Goal: Task Accomplishment & Management: Complete application form

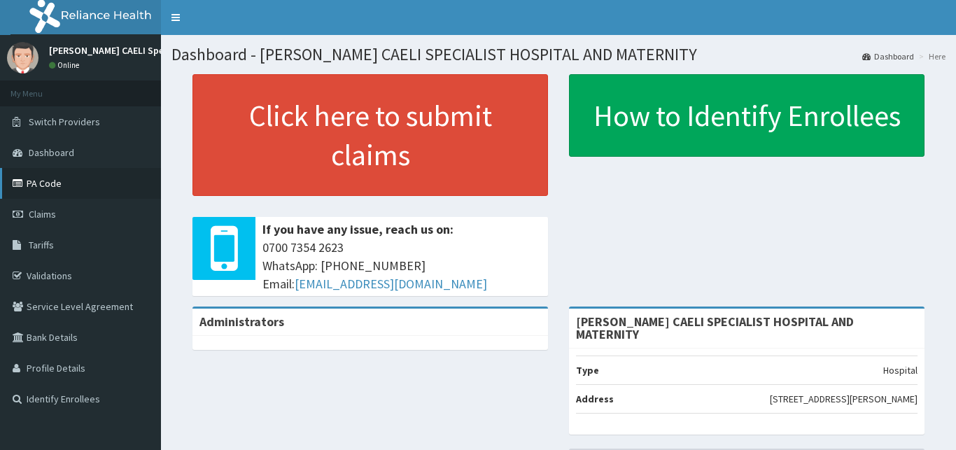
click at [60, 181] on link "PA Code" at bounding box center [80, 183] width 161 height 31
click at [46, 188] on link "PA Code" at bounding box center [80, 183] width 161 height 31
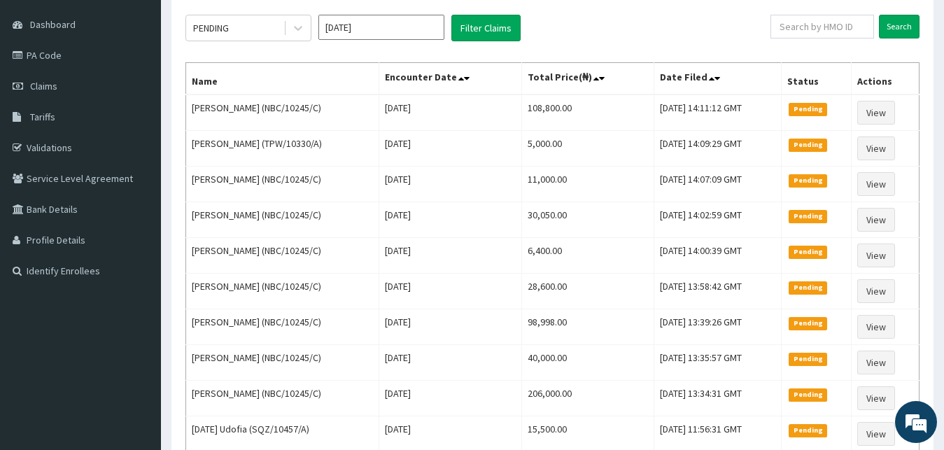
scroll to position [128, 0]
click at [290, 35] on div at bounding box center [298, 27] width 25 height 25
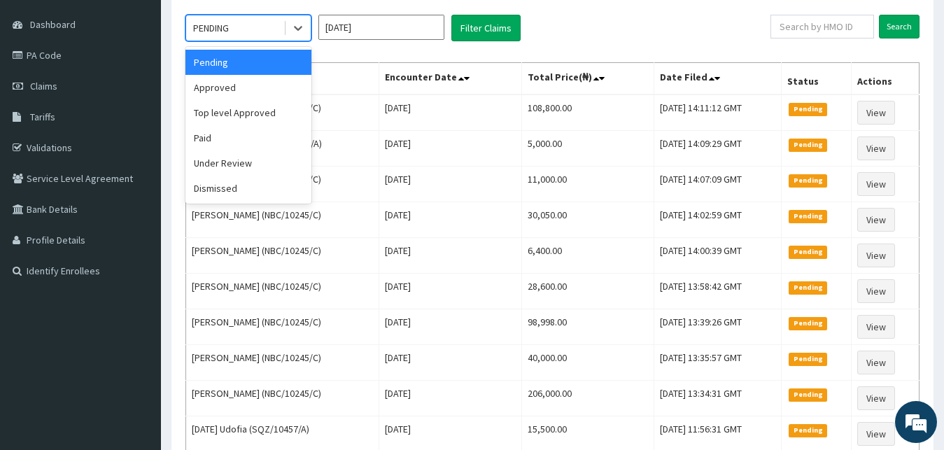
scroll to position [0, 0]
click at [270, 85] on div "Approved" at bounding box center [249, 87] width 126 height 25
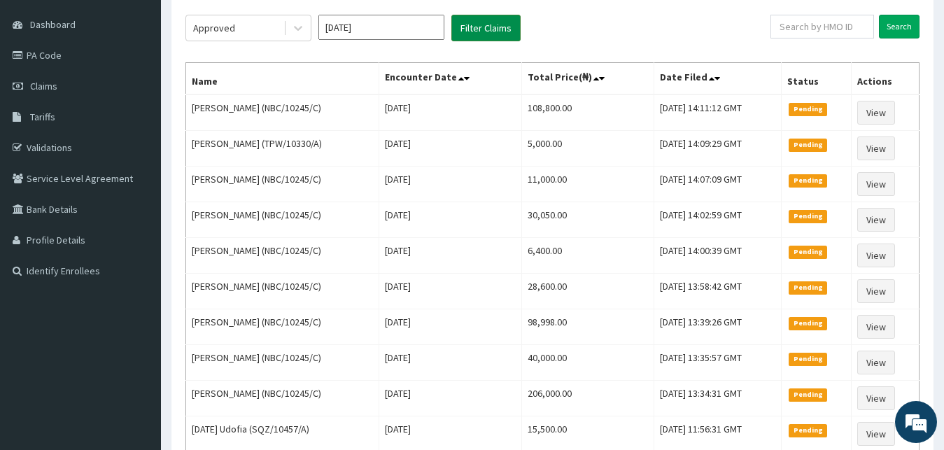
click at [503, 28] on button "Filter Claims" at bounding box center [486, 28] width 69 height 27
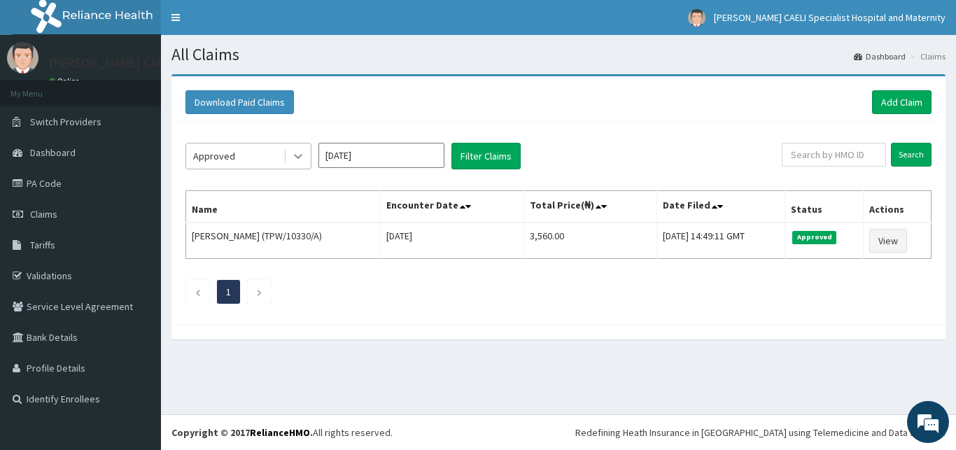
click at [286, 157] on div at bounding box center [298, 156] width 25 height 25
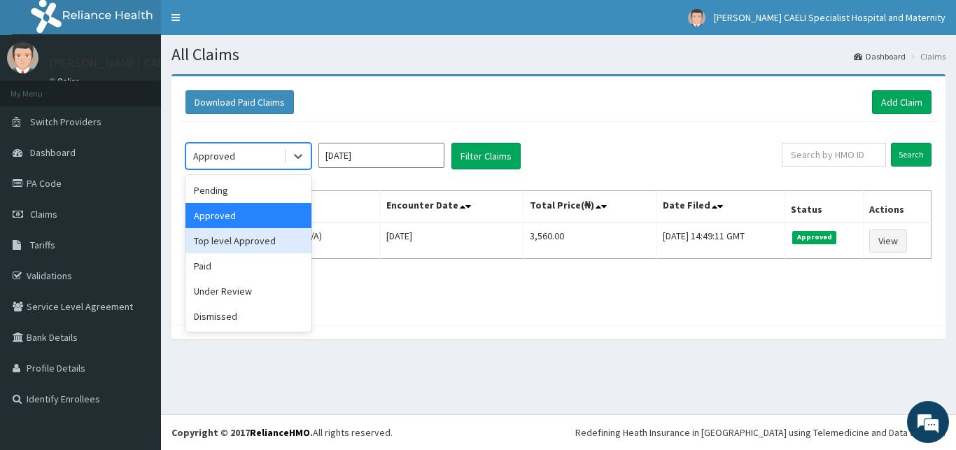
click at [272, 246] on div "Top level Approved" at bounding box center [249, 240] width 126 height 25
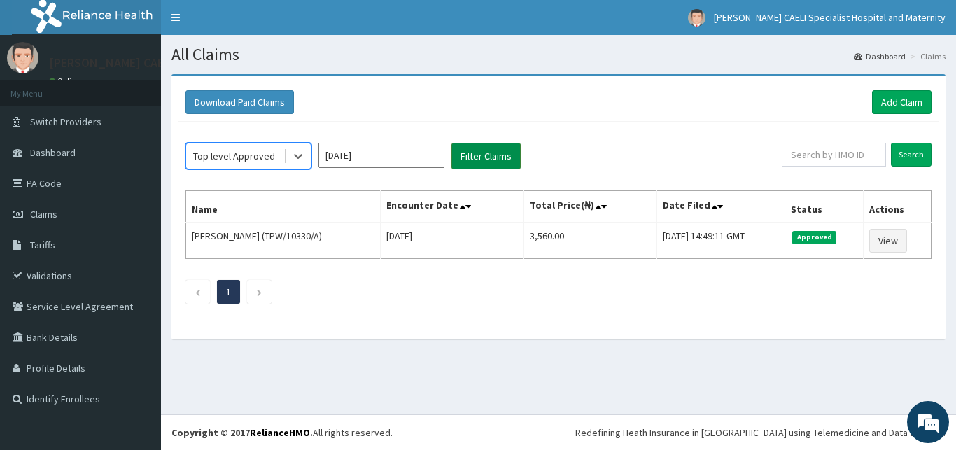
click at [473, 162] on button "Filter Claims" at bounding box center [486, 156] width 69 height 27
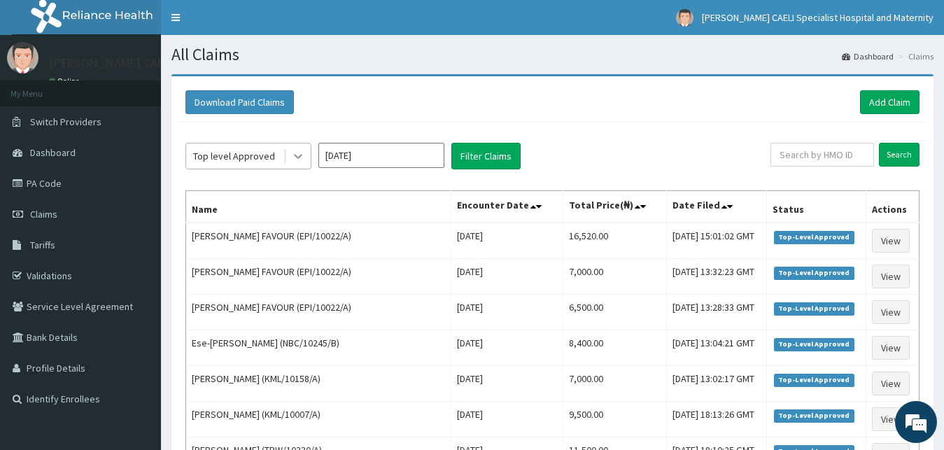
click at [295, 155] on icon at bounding box center [298, 157] width 8 height 5
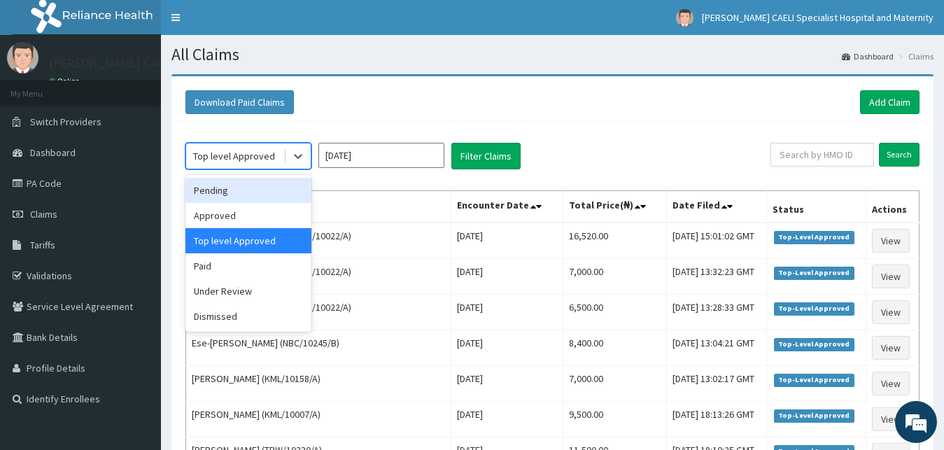
click at [279, 179] on div "Pending" at bounding box center [249, 190] width 126 height 25
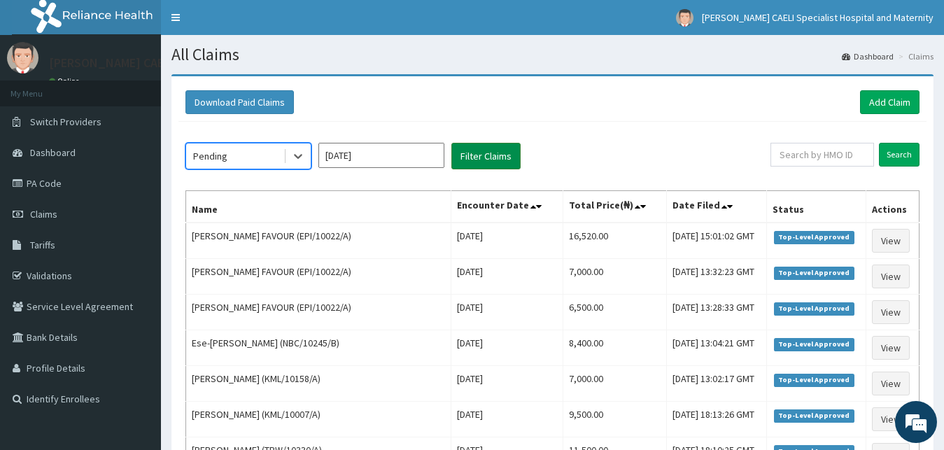
click at [503, 158] on button "Filter Claims" at bounding box center [486, 156] width 69 height 27
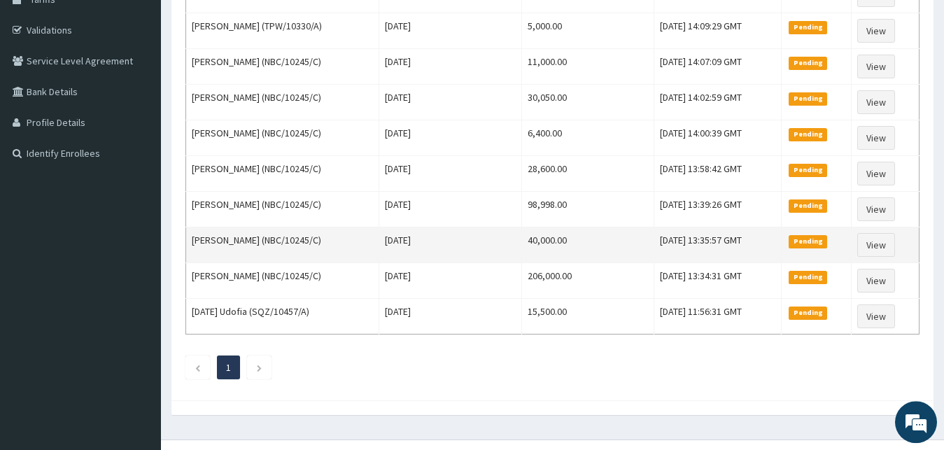
scroll to position [271, 0]
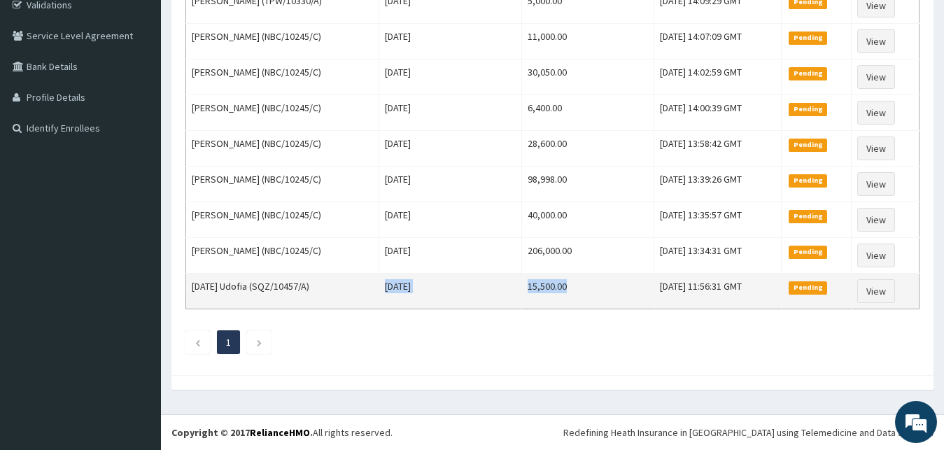
drag, startPoint x: 585, startPoint y: 297, endPoint x: 403, endPoint y: 296, distance: 182.7
click at [404, 296] on tr "Friday Udofia (SQZ/10457/A) Fri Aug 08 2025 15,500.00 Fri, 08 Aug 2025 11:56:31…" at bounding box center [553, 292] width 734 height 36
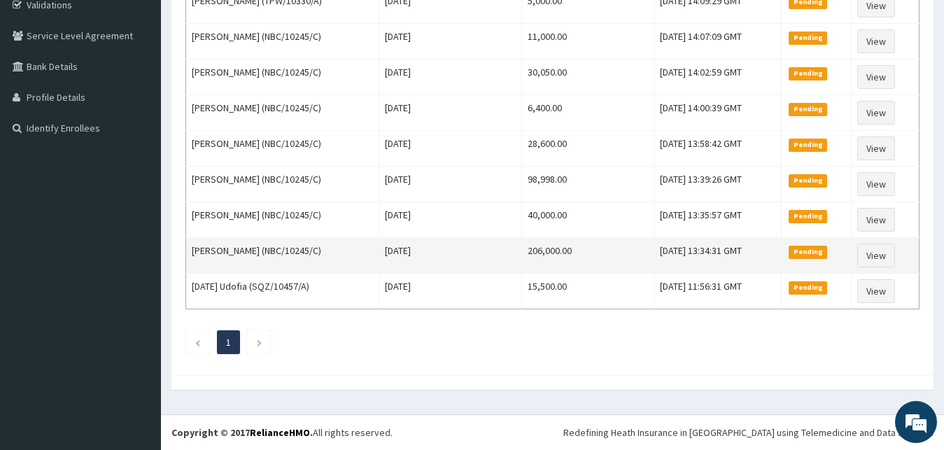
click at [621, 253] on td "206,000.00" at bounding box center [588, 256] width 132 height 36
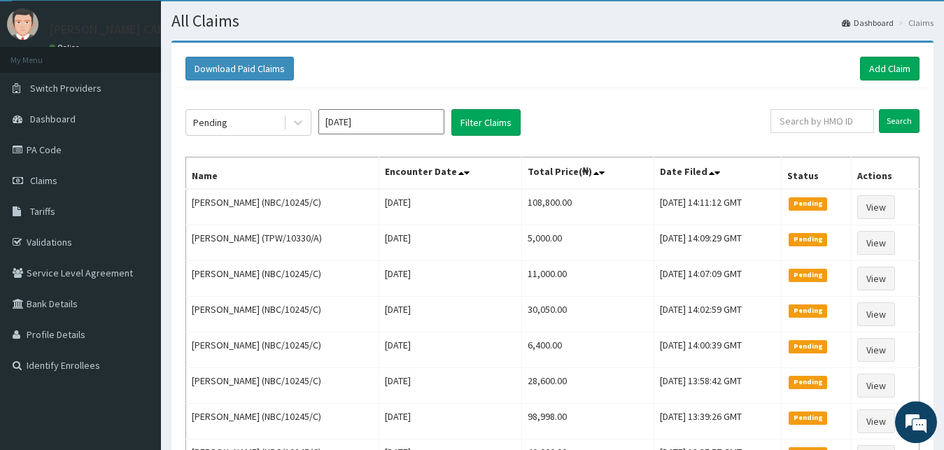
scroll to position [0, 0]
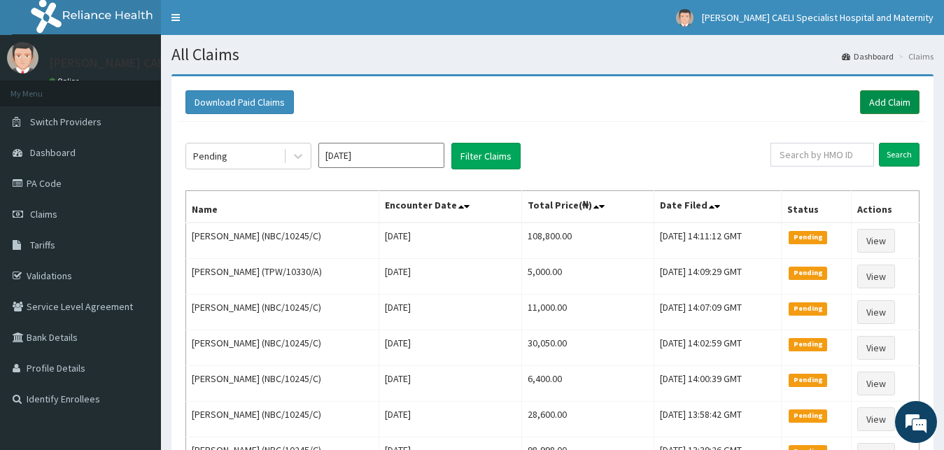
click at [890, 102] on link "Add Claim" at bounding box center [890, 102] width 60 height 24
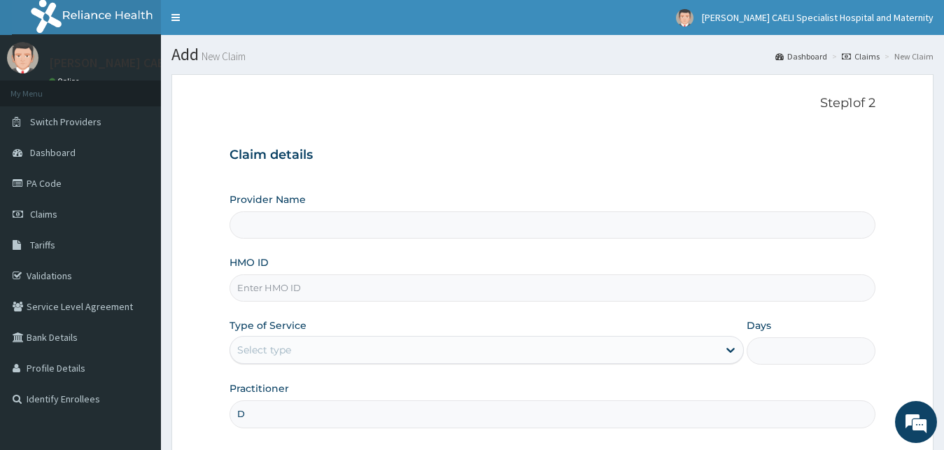
type input "DR"
type input "[PERSON_NAME] CAELI SPECIALIST HOSPITAL AND MATERNITY"
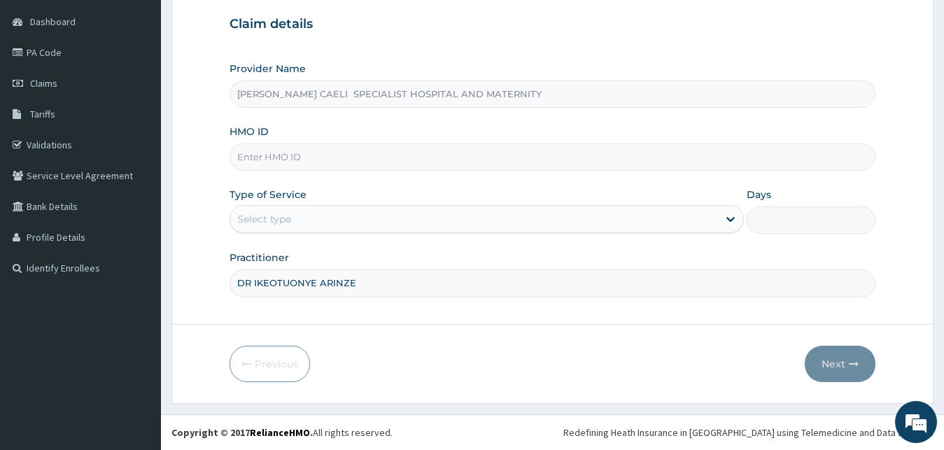
type input "DR IKEOTUONYE ARINZE"
click at [343, 226] on div "Select type" at bounding box center [474, 219] width 489 height 22
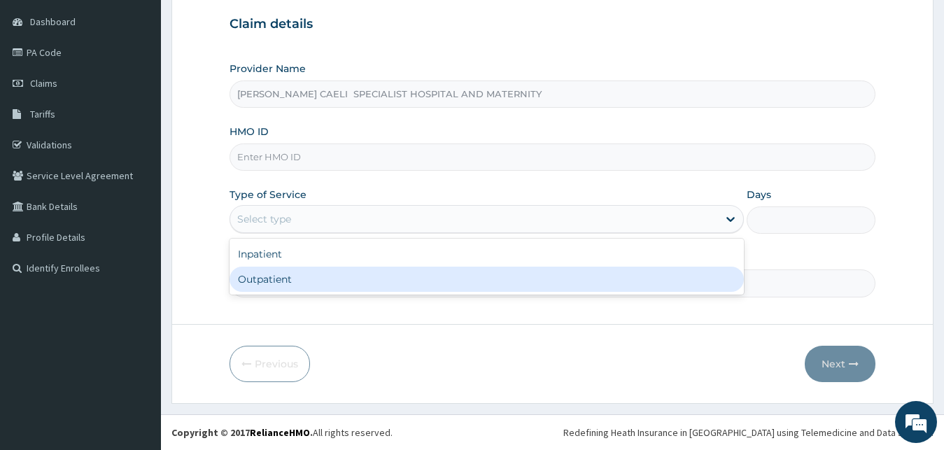
click at [333, 273] on div "Outpatient" at bounding box center [487, 279] width 515 height 25
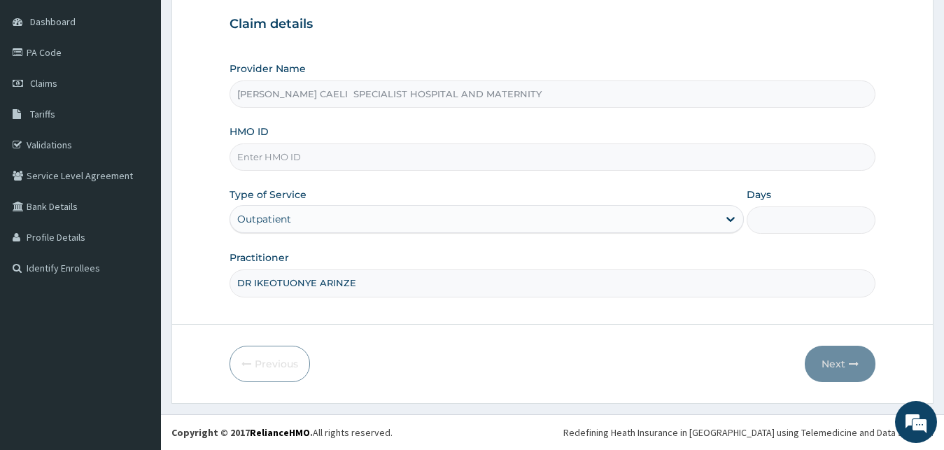
type input "1"
click at [323, 219] on div "Outpatient" at bounding box center [474, 219] width 489 height 22
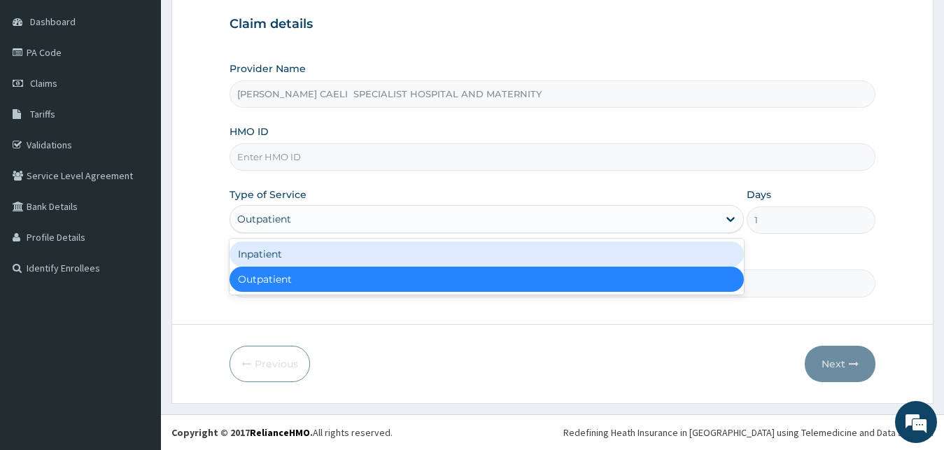
click at [319, 257] on div "Inpatient" at bounding box center [487, 254] width 515 height 25
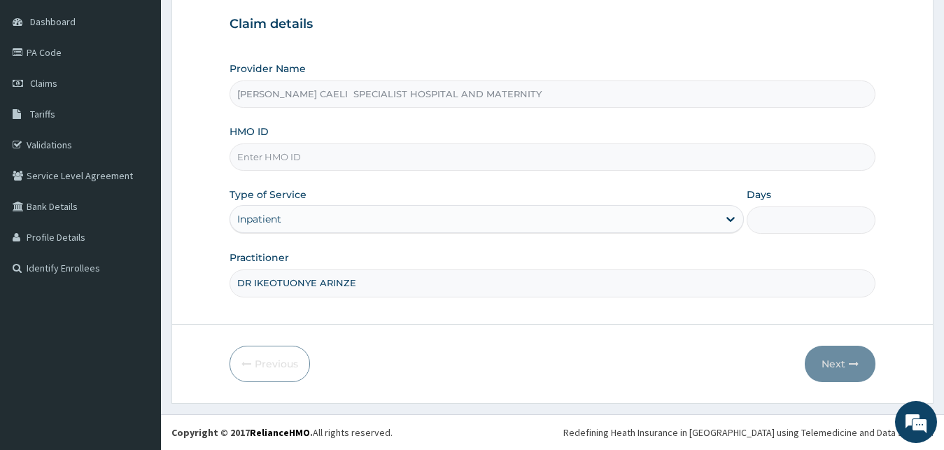
click at [321, 160] on input "HMO ID" at bounding box center [553, 157] width 647 height 27
type input "NBC/10245/C"
click at [797, 227] on input "Days" at bounding box center [811, 220] width 129 height 27
type input "7"
click at [848, 367] on button "Next" at bounding box center [840, 364] width 71 height 36
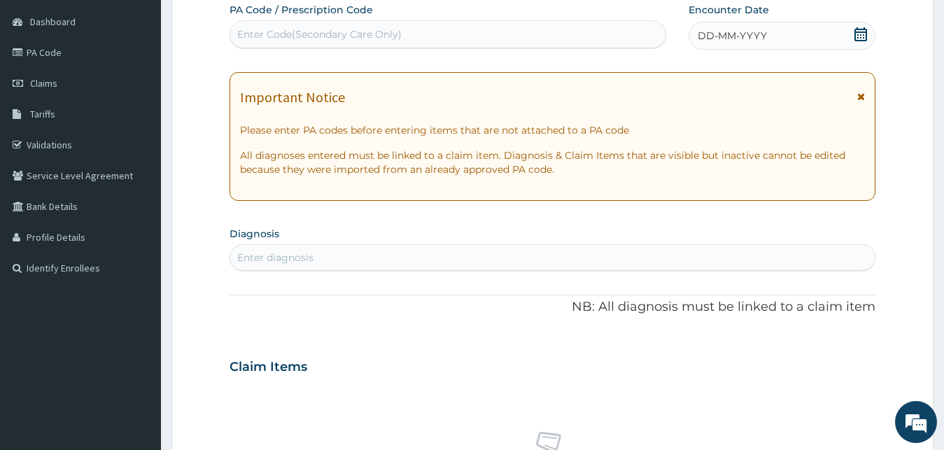
click at [349, 40] on div "Enter Code(Secondary Care Only)" at bounding box center [319, 34] width 165 height 14
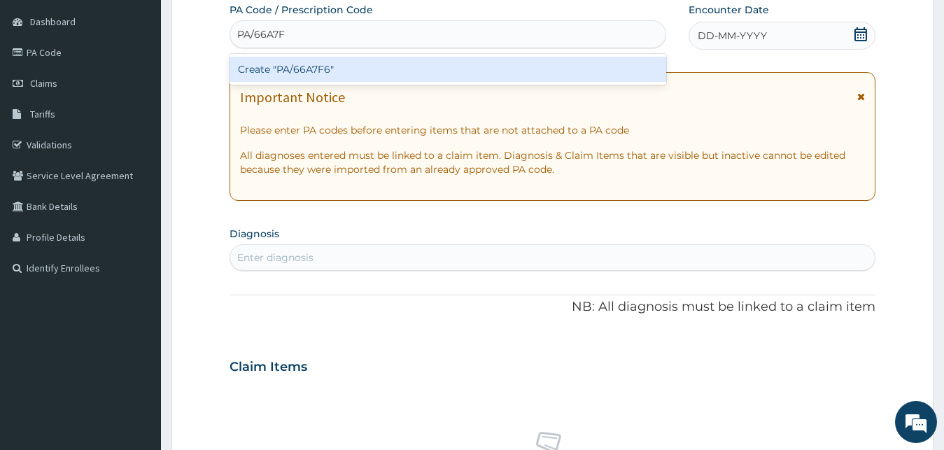
type input "PA/66A7F6"
click at [435, 71] on div "Create "PA/66A7F6"" at bounding box center [448, 69] width 437 height 25
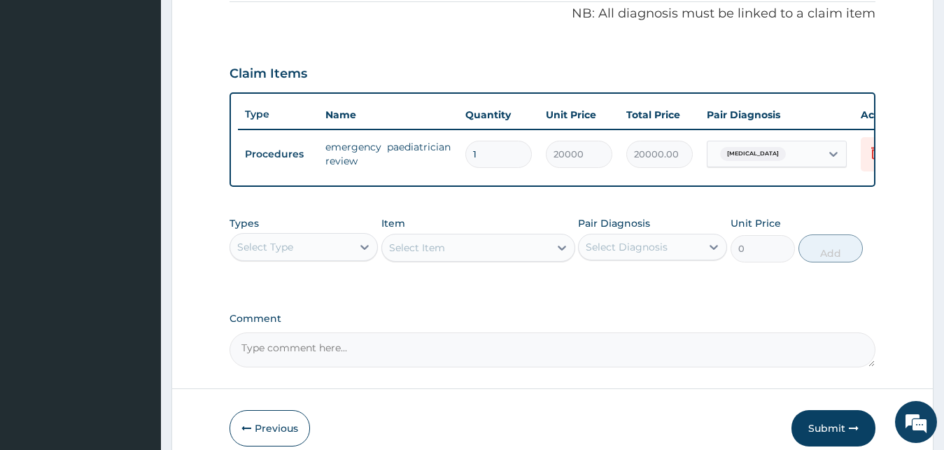
scroll to position [505, 0]
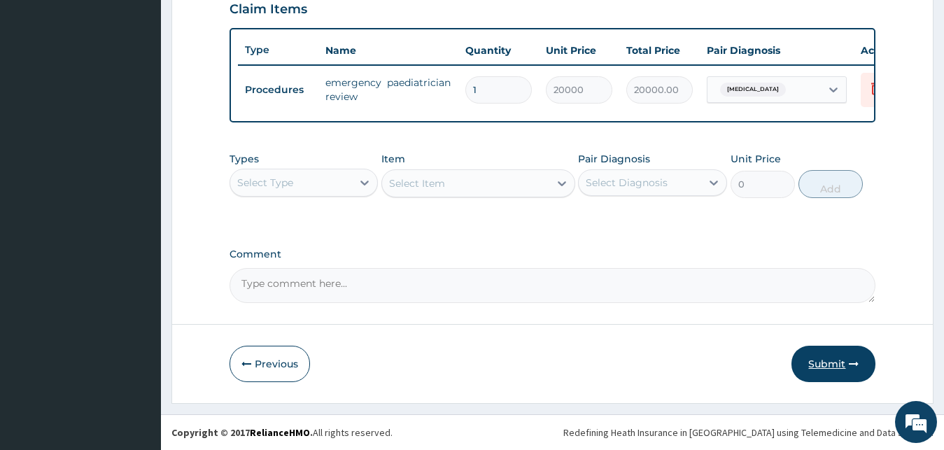
click at [828, 368] on button "Submit" at bounding box center [834, 364] width 84 height 36
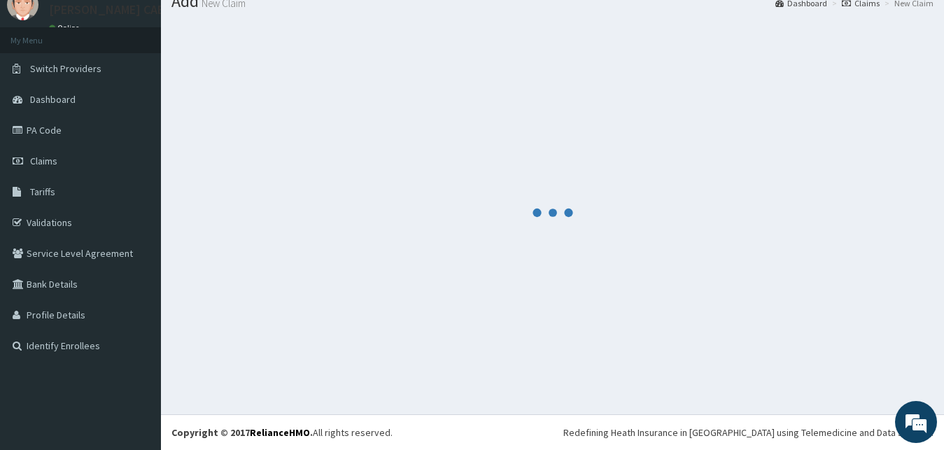
scroll to position [53, 0]
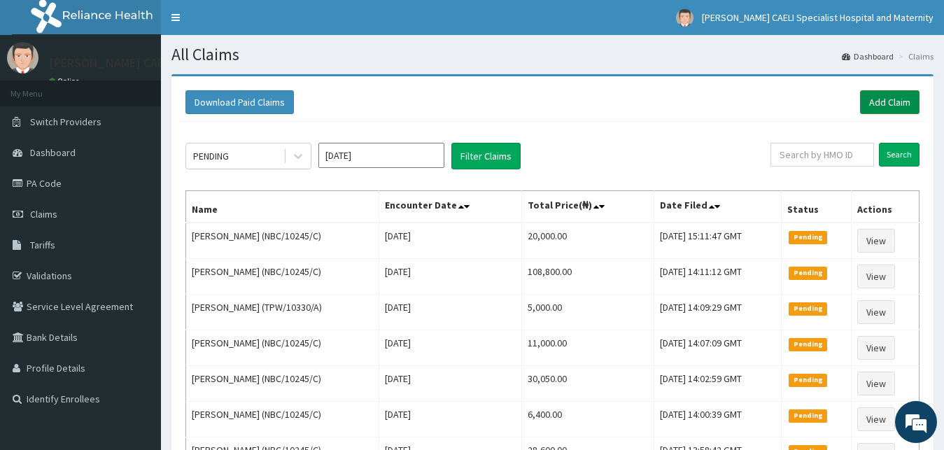
click at [884, 96] on link "Add Claim" at bounding box center [890, 102] width 60 height 24
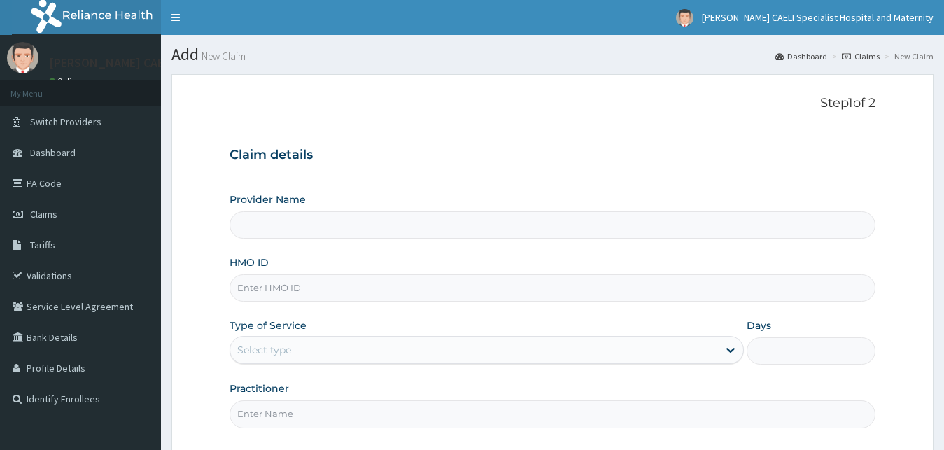
scroll to position [131, 0]
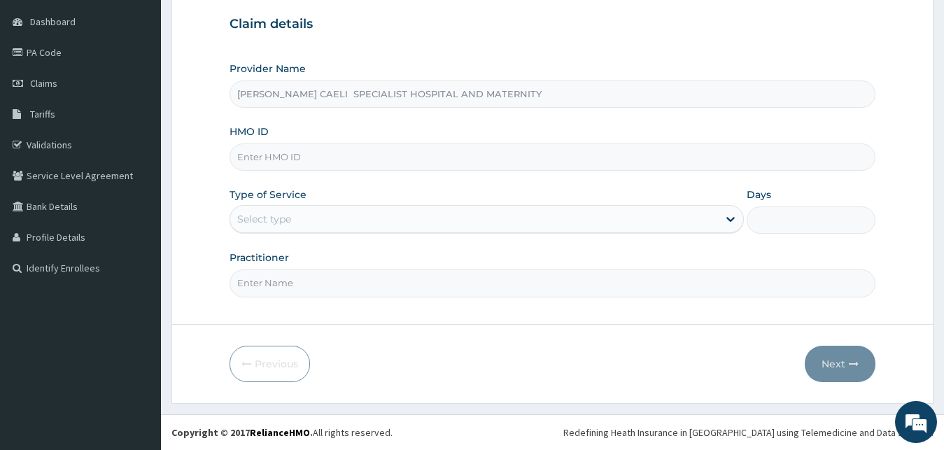
type input "[PERSON_NAME] CAELI SPECIALIST HOSPITAL AND MATERNITY"
type input "[PERSON_NAME] [PERSON_NAME]"
click at [356, 230] on div "Select type" at bounding box center [474, 219] width 489 height 22
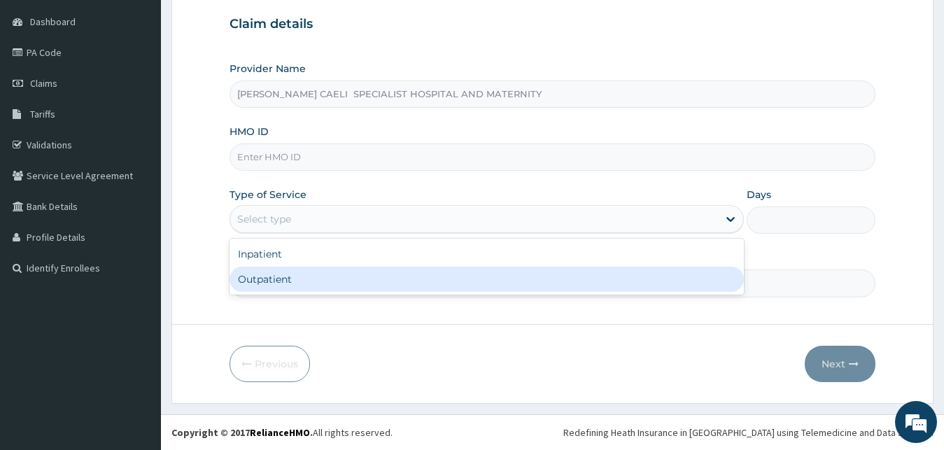
click at [319, 279] on div "Outpatient" at bounding box center [487, 279] width 515 height 25
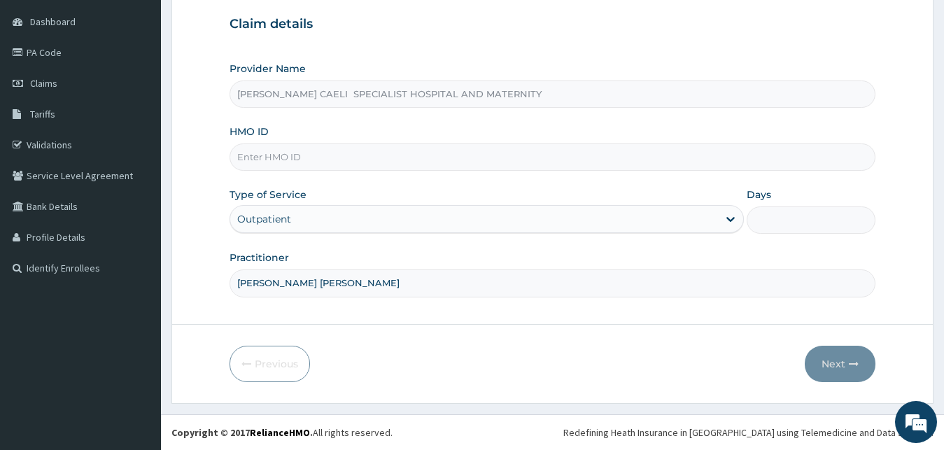
type input "1"
click at [304, 162] on input "HMO ID" at bounding box center [553, 157] width 647 height 27
type input "NBC/10245/C"
click at [841, 352] on button "Next" at bounding box center [840, 364] width 71 height 36
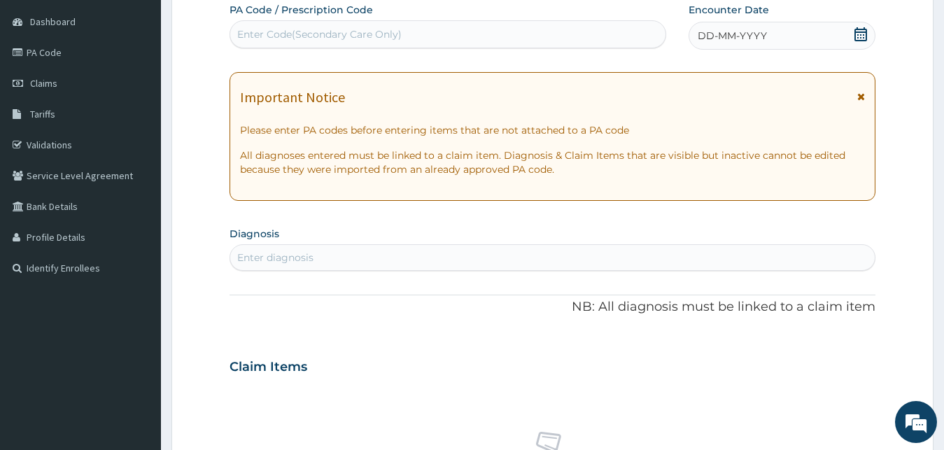
click at [298, 248] on div "Enter diagnosis" at bounding box center [553, 257] width 646 height 22
type input "I"
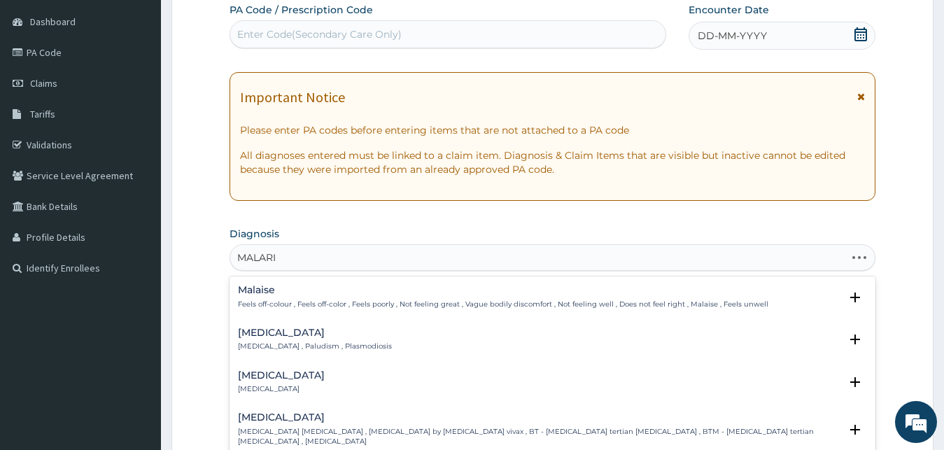
type input "[MEDICAL_DATA]"
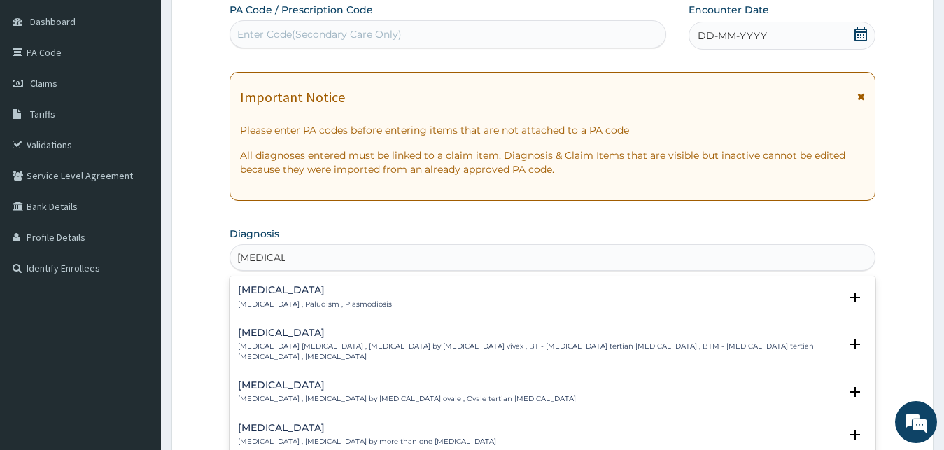
click at [289, 298] on div "[MEDICAL_DATA] [MEDICAL_DATA] , Paludism , Plasmodiosis" at bounding box center [315, 297] width 154 height 25
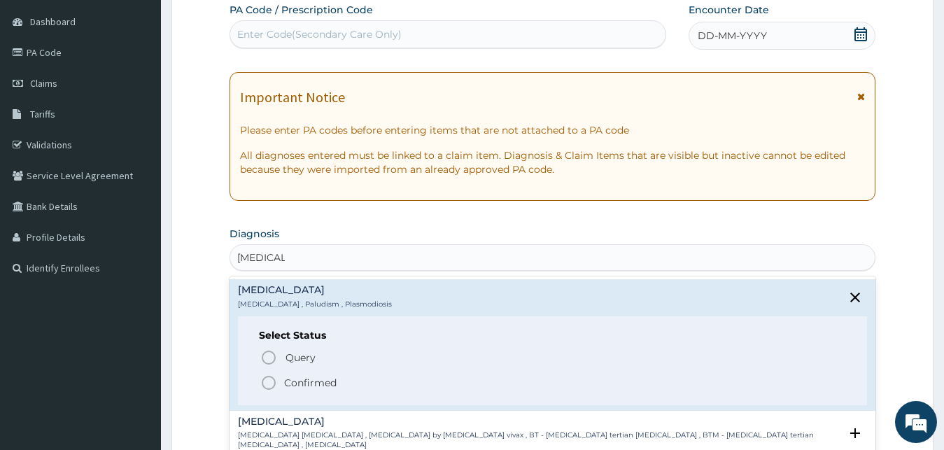
click at [293, 373] on div "Query Query covers suspected (?), Keep in view (kiv), Ruled out (r/o) Confirmed" at bounding box center [553, 369] width 588 height 43
click at [293, 375] on span "Confirmed" at bounding box center [553, 383] width 587 height 17
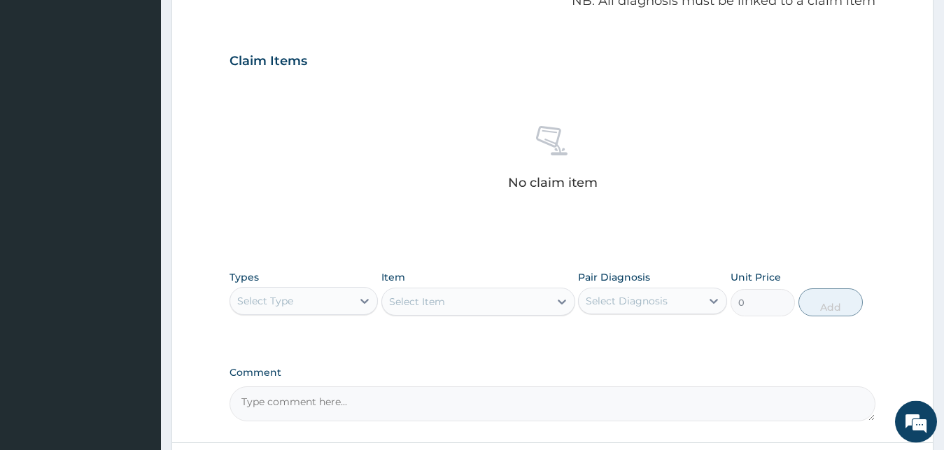
scroll to position [488, 0]
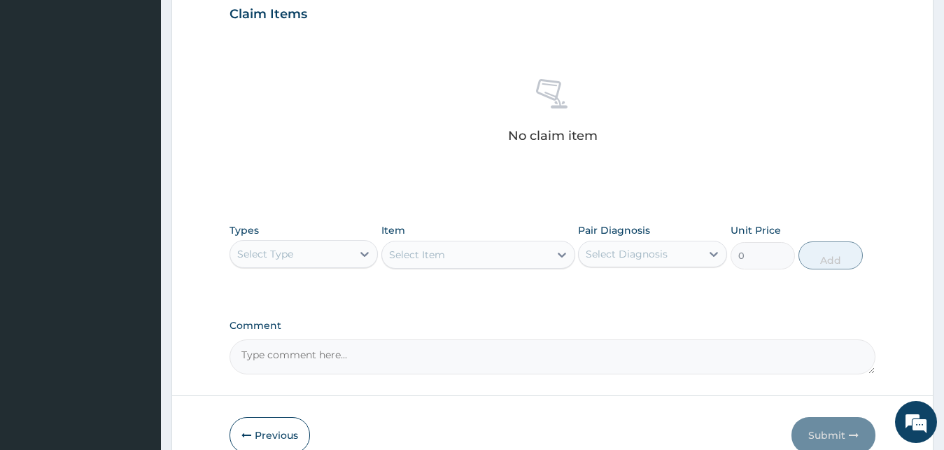
click at [312, 253] on div "Select Type" at bounding box center [291, 254] width 123 height 22
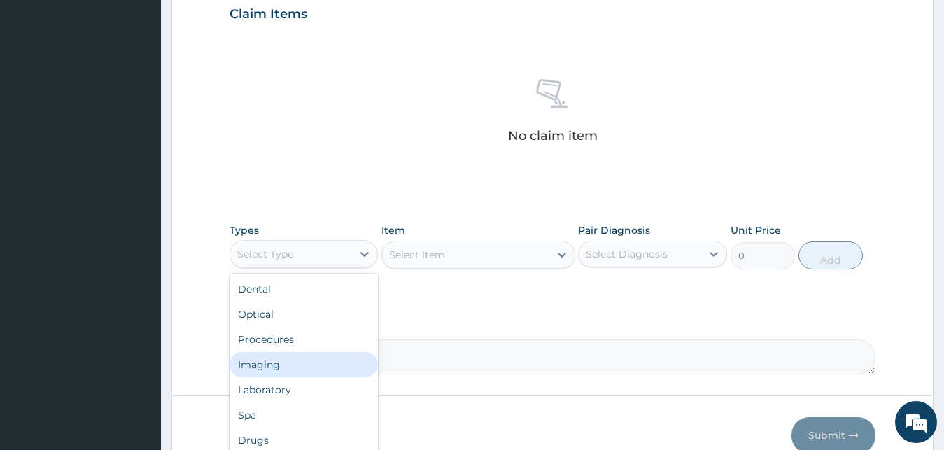
scroll to position [48, 0]
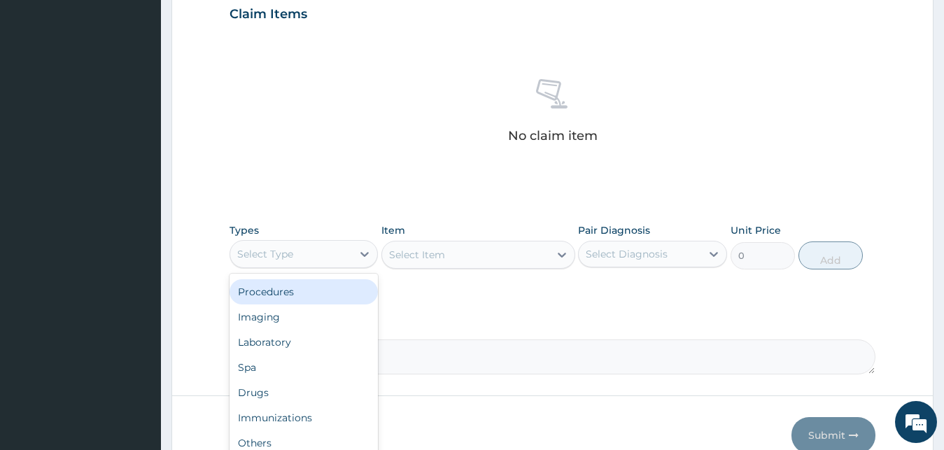
click at [282, 288] on div "Procedures" at bounding box center [304, 291] width 149 height 25
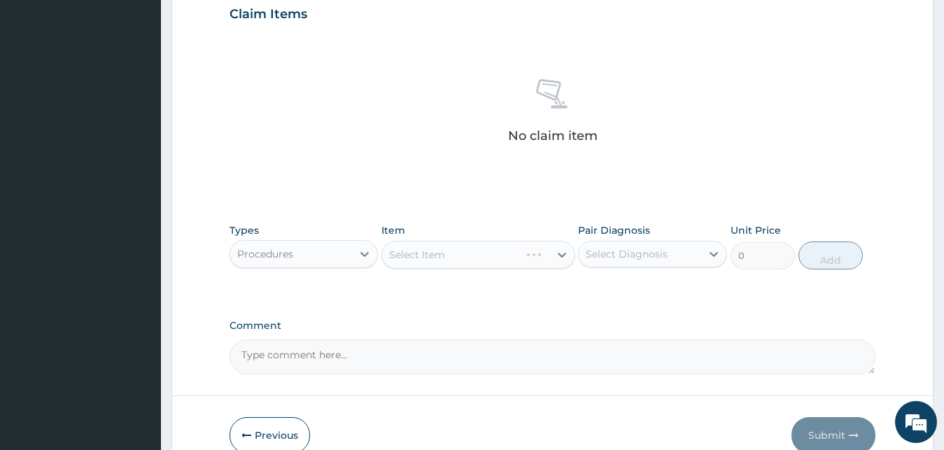
click at [521, 256] on div "Select Item" at bounding box center [479, 255] width 194 height 28
click at [612, 258] on div "Select Diagnosis" at bounding box center [627, 254] width 82 height 14
click at [620, 284] on label "[MEDICAL_DATA]" at bounding box center [644, 288] width 87 height 14
checkbox input "true"
click at [531, 260] on div "Select Item" at bounding box center [465, 255] width 167 height 22
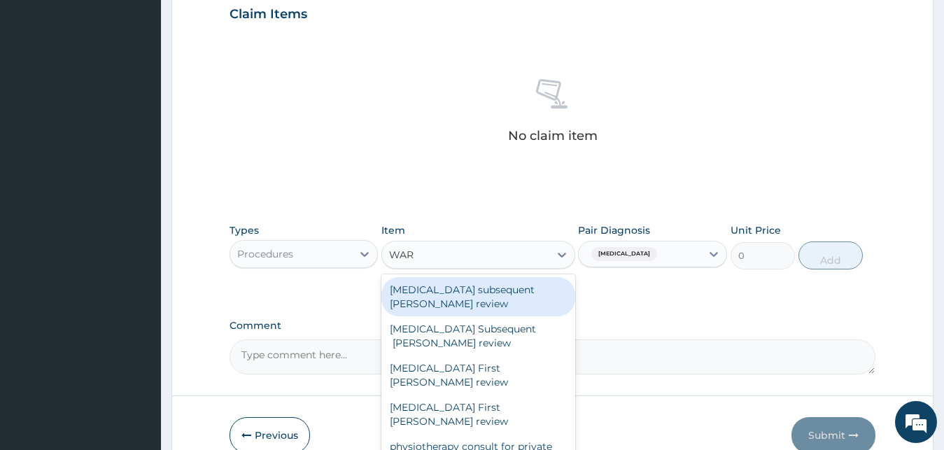
type input "[PERSON_NAME]"
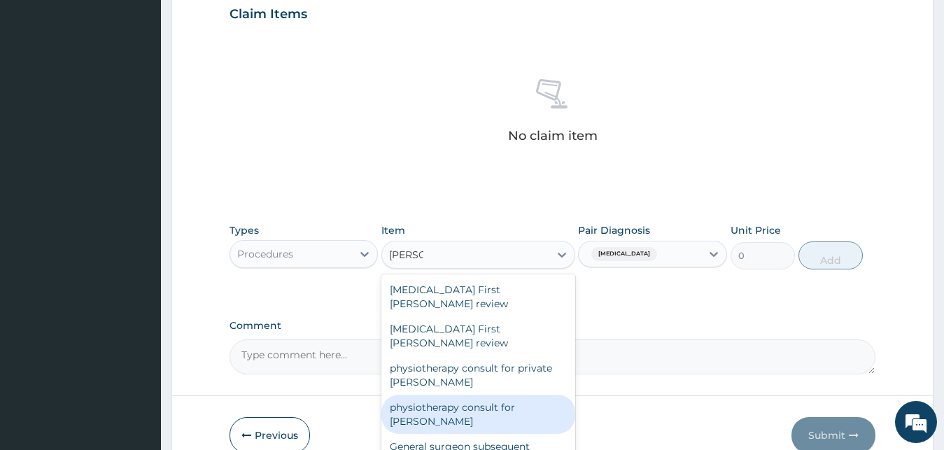
scroll to position [559, 0]
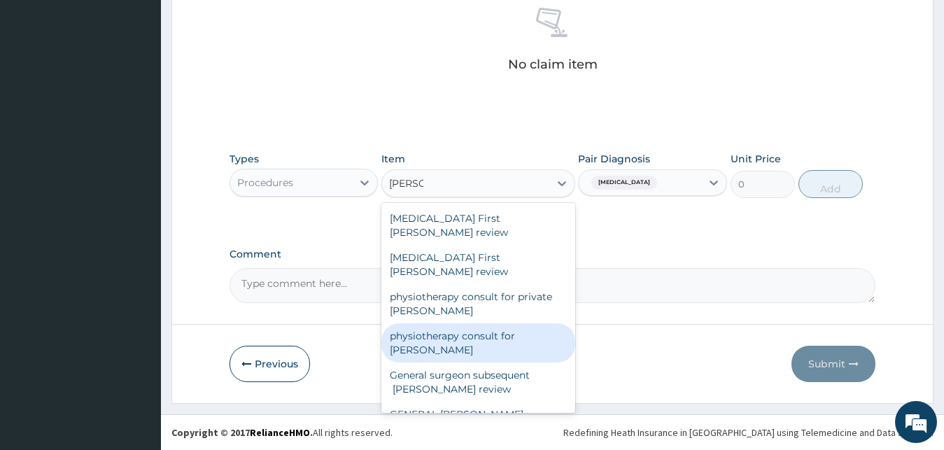
click at [492, 323] on div "physiotherapy consult for [PERSON_NAME]" at bounding box center [479, 342] width 194 height 39
type input "4000"
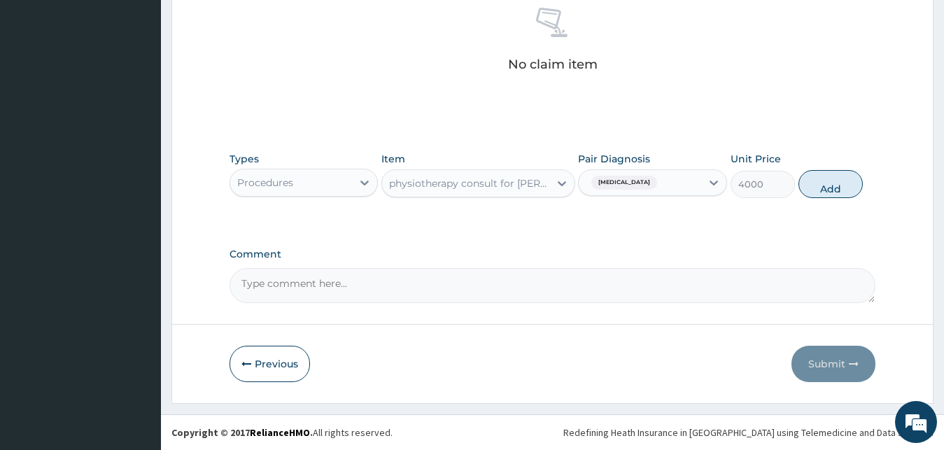
click at [481, 191] on div "physiotherapy consult for [PERSON_NAME]" at bounding box center [465, 183] width 167 height 22
type input "SEMI"
